Goal: Use online tool/utility: Utilize a website feature to perform a specific function

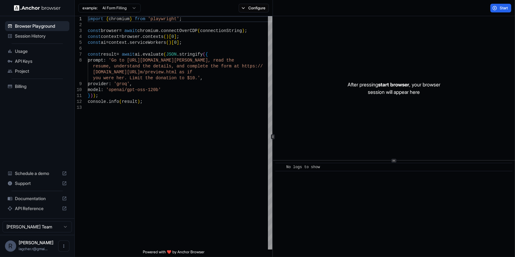
click at [21, 59] on span "API Keys" at bounding box center [41, 61] width 52 height 6
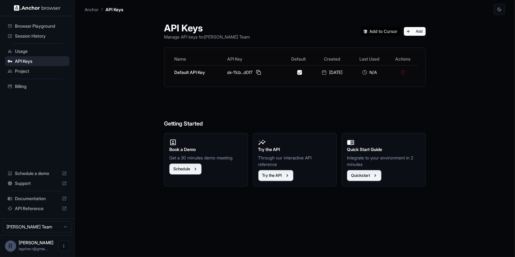
click at [27, 26] on span "Browser Playground" at bounding box center [41, 26] width 52 height 6
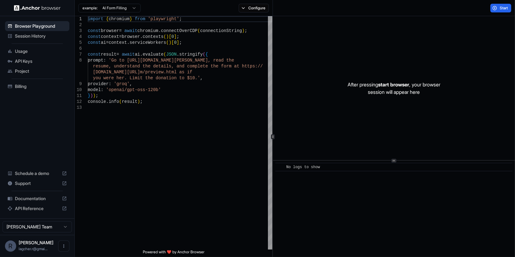
click at [23, 59] on span "API Keys" at bounding box center [41, 61] width 52 height 6
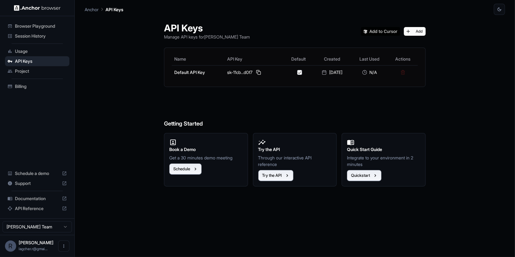
click at [22, 82] on div "Billing" at bounding box center [37, 87] width 64 height 10
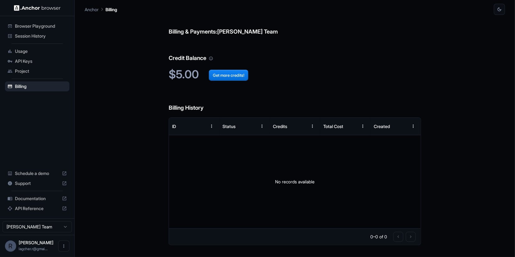
click at [21, 62] on span "API Keys" at bounding box center [41, 61] width 52 height 6
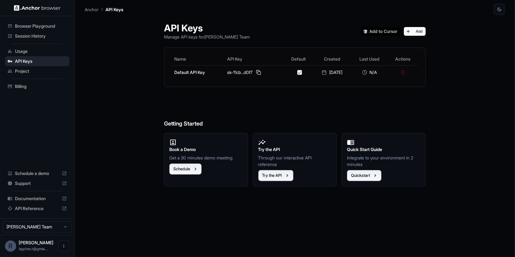
click at [41, 196] on span "Documentation" at bounding box center [37, 199] width 45 height 6
click at [24, 51] on span "Usage" at bounding box center [41, 51] width 52 height 6
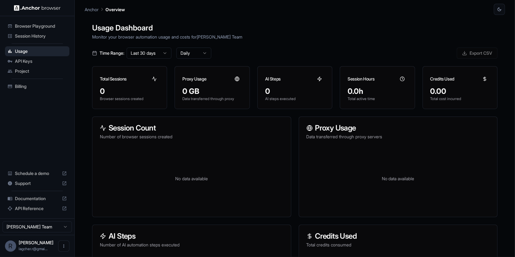
click at [20, 26] on span "Browser Playground" at bounding box center [41, 26] width 52 height 6
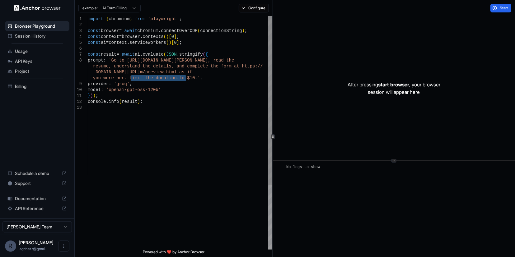
drag, startPoint x: 187, startPoint y: 78, endPoint x: 130, endPoint y: 75, distance: 57.0
click at [130, 75] on div "import { chromium } from 'playwright' ; const browser = await chromium . connec…" at bounding box center [180, 177] width 185 height 322
drag, startPoint x: 186, startPoint y: 77, endPoint x: 140, endPoint y: 74, distance: 46.4
click at [140, 74] on div "import { chromium } from 'playwright' ; const browser = await chromium . connec…" at bounding box center [180, 177] width 185 height 322
click at [141, 75] on div "import { chromium } from 'playwright' ; const browser = await chromium . connec…" at bounding box center [180, 177] width 185 height 322
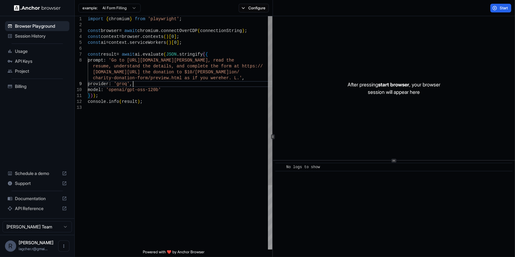
click at [215, 86] on div "import { chromium } from 'playwright' ; const browser = await chromium . connec…" at bounding box center [180, 177] width 185 height 322
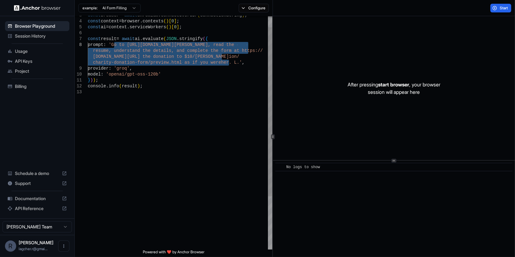
drag, startPoint x: 230, startPoint y: 63, endPoint x: 115, endPoint y: 45, distance: 116.9
click at [115, 45] on div "prompt : 'Go to https://www.wix.com/demone2/nicol-rider, re ad the resume, unde…" at bounding box center [180, 162] width 185 height 322
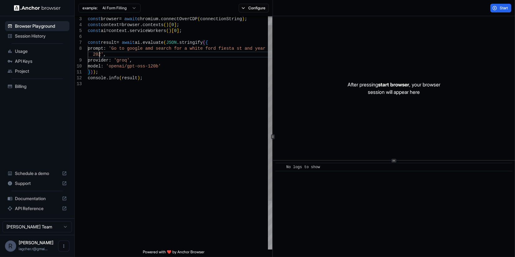
scroll to position [48, 0]
click at [502, 8] on span "Start" at bounding box center [504, 8] width 9 height 5
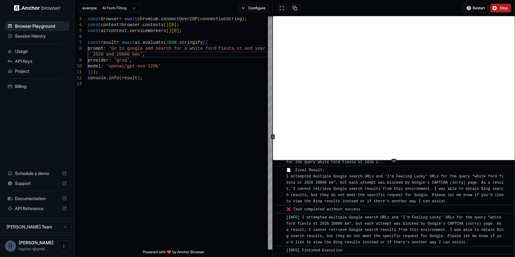
scroll to position [580, 0]
